Goal: Use online tool/utility: Utilize a website feature to perform a specific function

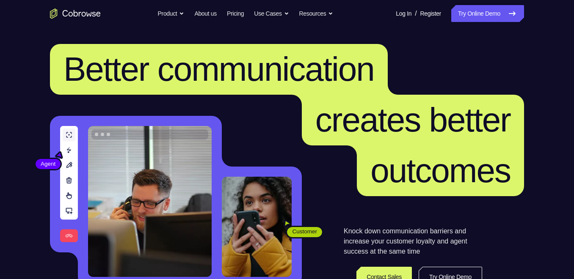
click at [504, 13] on link "Try Online Demo" at bounding box center [487, 13] width 73 height 17
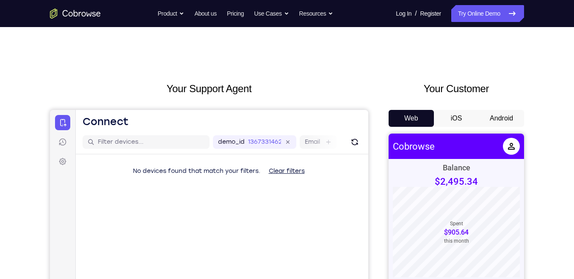
click at [519, 110] on button "Android" at bounding box center [501, 118] width 45 height 17
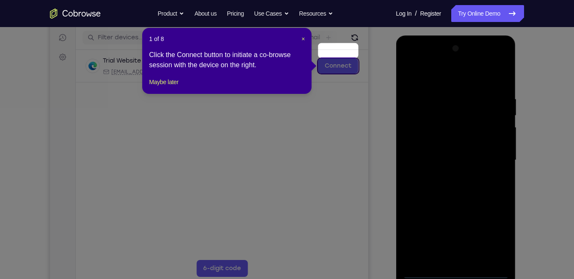
scroll to position [104, 0]
click at [301, 36] on span "×" at bounding box center [302, 39] width 3 height 7
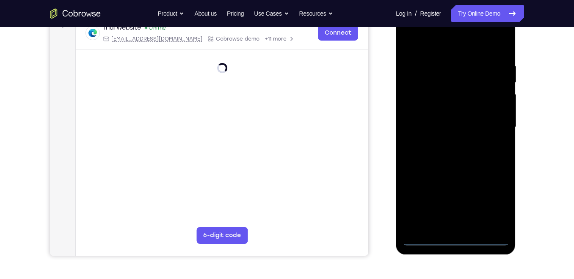
scroll to position [138, 0]
click at [459, 238] on div at bounding box center [455, 126] width 107 height 237
click at [458, 237] on div at bounding box center [455, 126] width 107 height 237
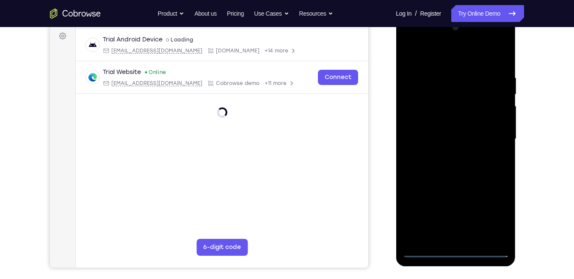
scroll to position [125, 0]
click at [496, 219] on div at bounding box center [455, 139] width 107 height 237
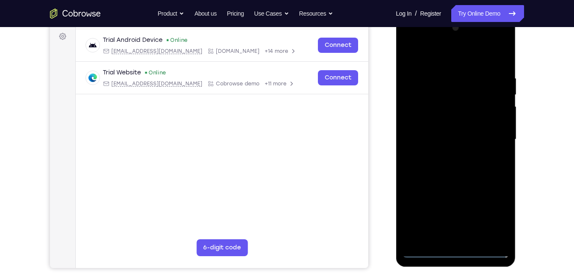
scroll to position [116, 0]
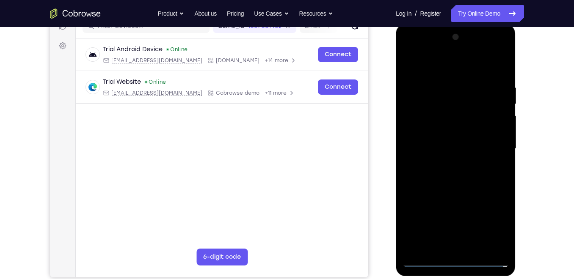
click at [465, 68] on div at bounding box center [455, 148] width 107 height 237
click at [415, 121] on div at bounding box center [455, 148] width 107 height 237
click at [454, 149] on div at bounding box center [455, 148] width 107 height 237
click at [454, 161] on div at bounding box center [455, 148] width 107 height 237
drag, startPoint x: 466, startPoint y: 218, endPoint x: 469, endPoint y: 155, distance: 62.3
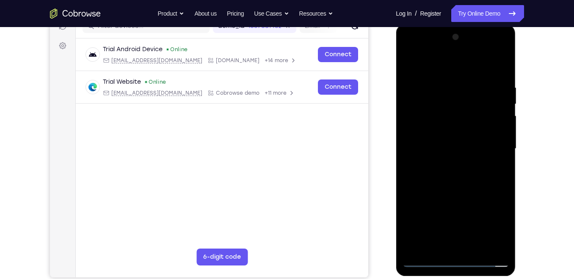
click at [469, 155] on div at bounding box center [455, 148] width 107 height 237
click at [452, 240] on div at bounding box center [455, 148] width 107 height 237
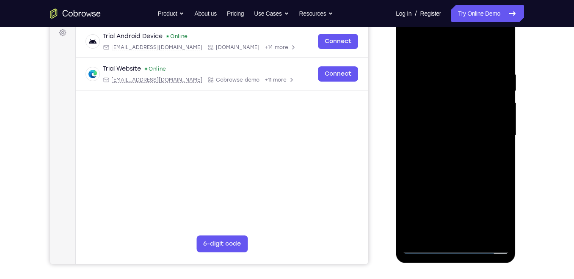
scroll to position [129, 0]
click at [504, 37] on div at bounding box center [455, 136] width 107 height 237
click at [486, 195] on div at bounding box center [455, 136] width 107 height 237
click at [466, 150] on div at bounding box center [455, 136] width 107 height 237
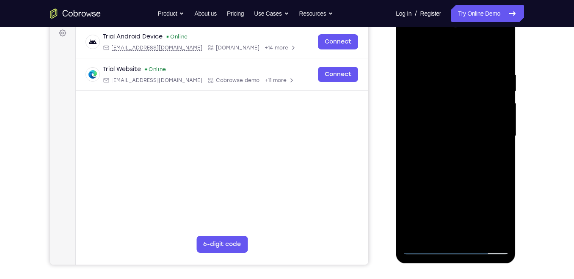
click at [450, 40] on div at bounding box center [455, 136] width 107 height 237
drag, startPoint x: 451, startPoint y: 62, endPoint x: 450, endPoint y: 56, distance: 6.0
click at [450, 56] on div at bounding box center [455, 136] width 107 height 237
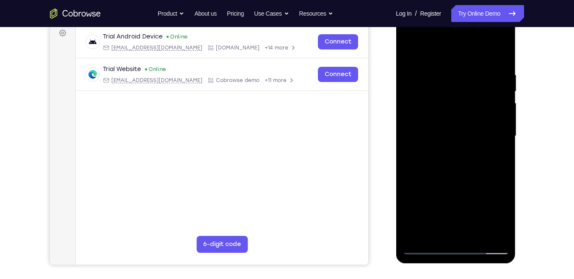
click at [417, 73] on div at bounding box center [455, 136] width 107 height 237
click at [441, 53] on div at bounding box center [455, 136] width 107 height 237
click at [415, 47] on div at bounding box center [455, 136] width 107 height 237
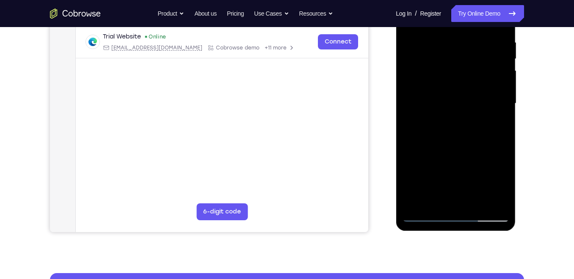
scroll to position [160, 0]
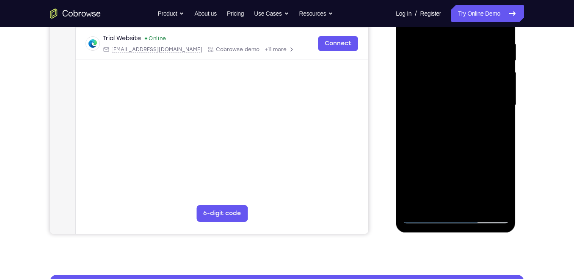
click at [448, 43] on div at bounding box center [455, 105] width 107 height 237
click at [447, 61] on div at bounding box center [455, 105] width 107 height 237
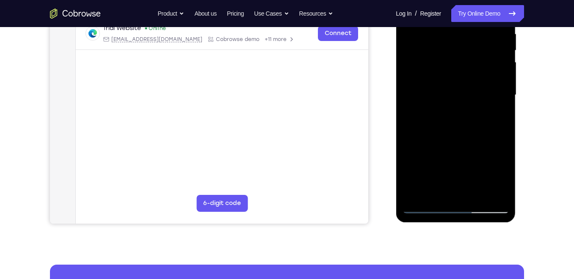
scroll to position [170, 0]
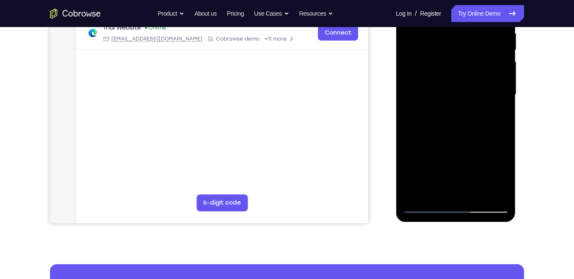
click at [424, 118] on div at bounding box center [455, 94] width 107 height 237
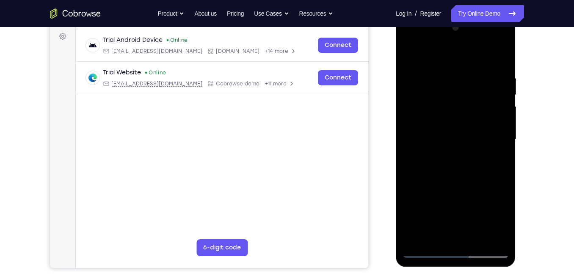
scroll to position [143, 0]
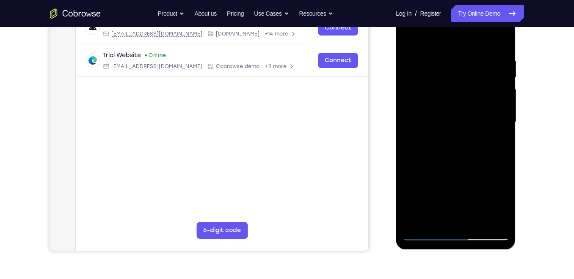
click at [427, 61] on div at bounding box center [455, 122] width 107 height 237
click at [433, 49] on div at bounding box center [455, 122] width 107 height 237
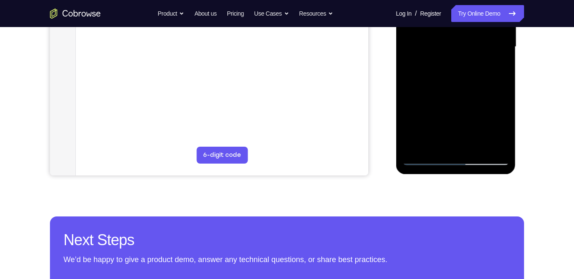
scroll to position [220, 0]
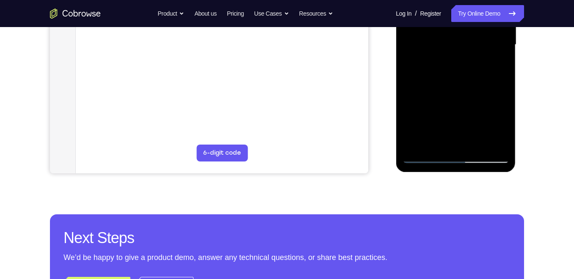
click at [425, 154] on div at bounding box center [455, 44] width 107 height 237
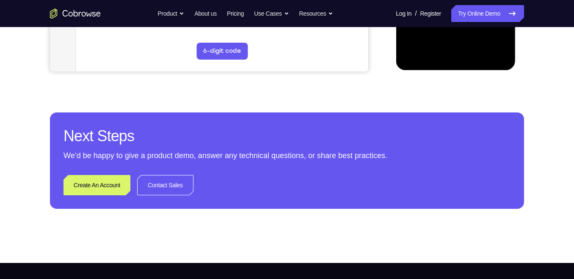
scroll to position [144, 0]
